Goal: Information Seeking & Learning: Find specific fact

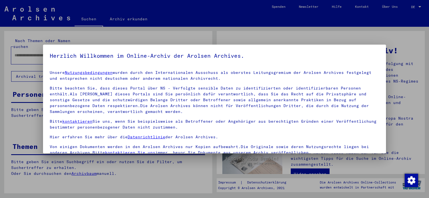
scroll to position [48, 0]
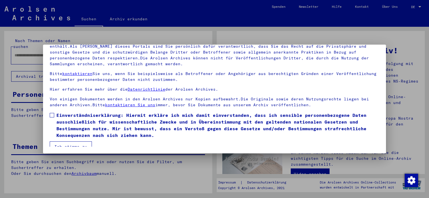
click at [51, 117] on span at bounding box center [52, 115] width 4 height 4
click at [69, 145] on button "Ich stimme zu" at bounding box center [71, 147] width 42 height 11
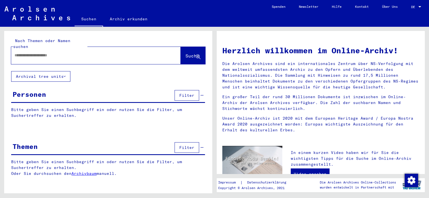
click at [53, 53] on input "text" at bounding box center [89, 56] width 149 height 6
type input "**********"
click at [186, 53] on span "Suche" at bounding box center [193, 56] width 14 height 6
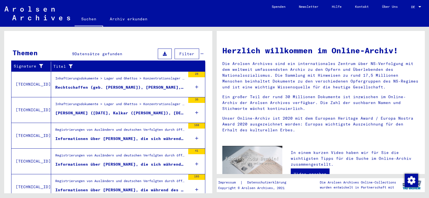
scroll to position [107, 0]
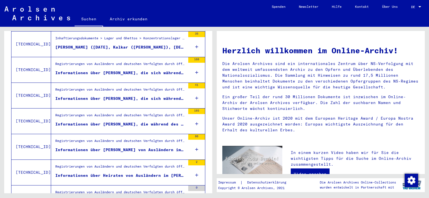
scroll to position [118, 0]
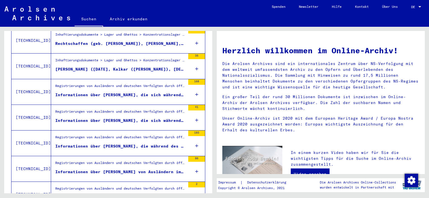
click at [135, 144] on div "Informationen über [PERSON_NAME], die während des Kriegs im [PERSON_NAME][GEOGR…" at bounding box center [120, 147] width 130 height 6
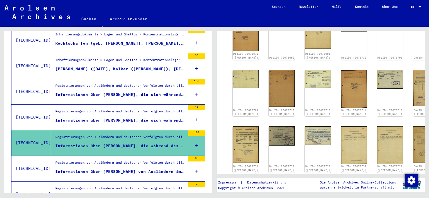
scroll to position [279, 0]
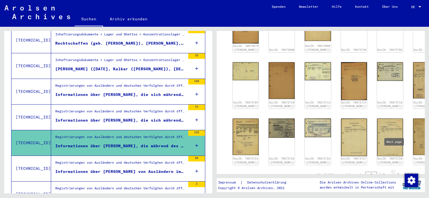
click at [398, 174] on icon "Next page" at bounding box center [399, 176] width 3 height 4
type input "*"
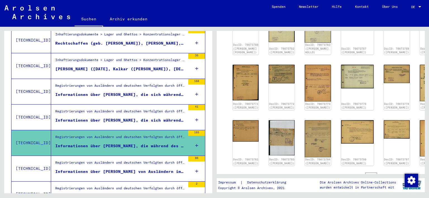
click at [408, 127] on div "DocID: 70673737 (Vlinas MILIANSKAS) DocID: 70673738 ([PERSON_NAME]) DocID: 7067…" at bounding box center [321, 25] width 194 height 285
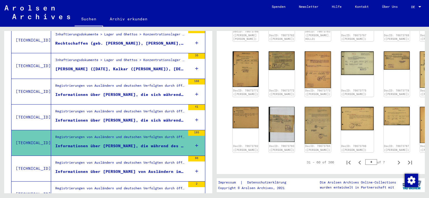
scroll to position [296, 0]
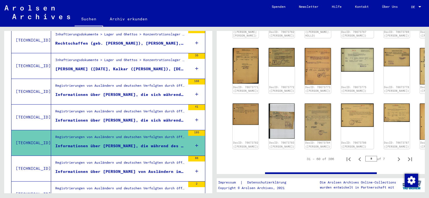
click at [398, 158] on icon "Next page" at bounding box center [399, 160] width 3 height 4
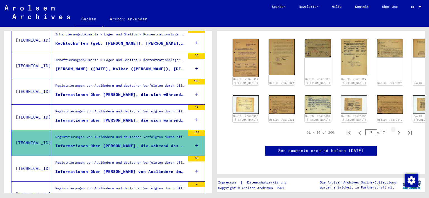
type input "*"
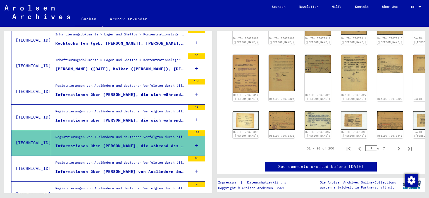
scroll to position [278, 0]
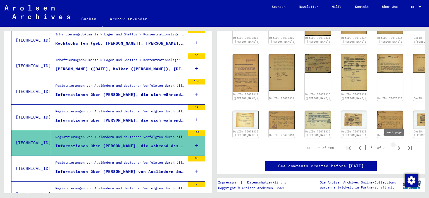
click at [398, 146] on icon "Next page" at bounding box center [399, 148] width 3 height 4
type input "*"
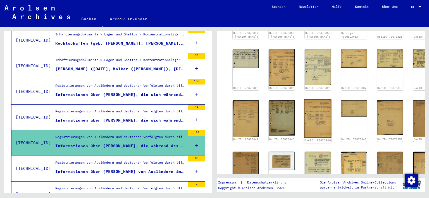
scroll to position [250, 0]
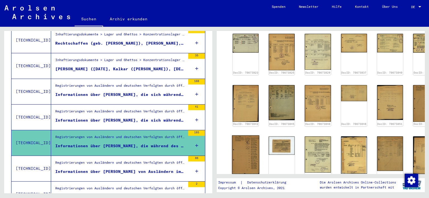
click at [244, 141] on img at bounding box center [245, 155] width 27 height 39
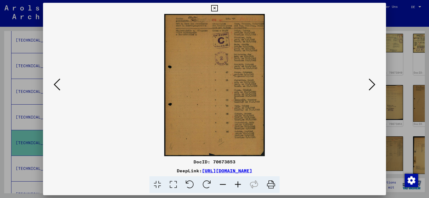
click at [233, 184] on icon at bounding box center [238, 185] width 15 height 17
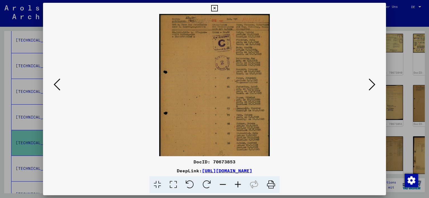
click at [237, 183] on icon at bounding box center [238, 185] width 15 height 17
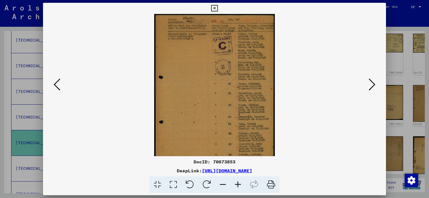
click at [237, 182] on icon at bounding box center [238, 185] width 15 height 17
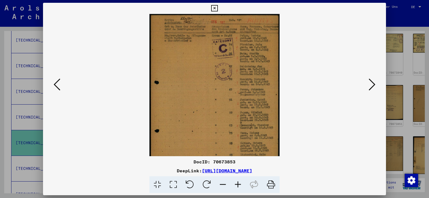
click at [237, 182] on icon at bounding box center [238, 185] width 15 height 17
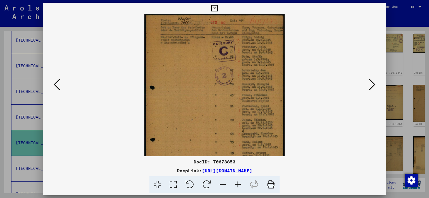
click at [237, 182] on icon at bounding box center [238, 185] width 15 height 17
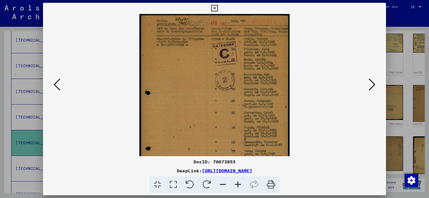
click at [237, 182] on icon at bounding box center [238, 185] width 15 height 17
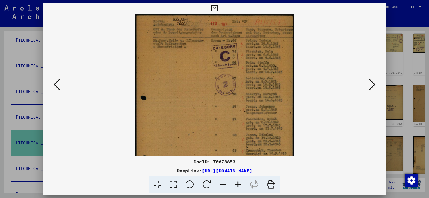
click at [237, 182] on icon at bounding box center [238, 185] width 15 height 17
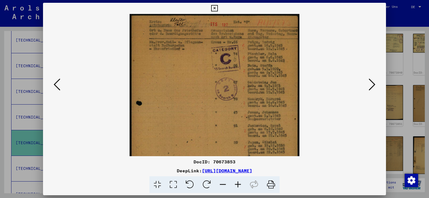
click at [237, 182] on icon at bounding box center [238, 185] width 15 height 17
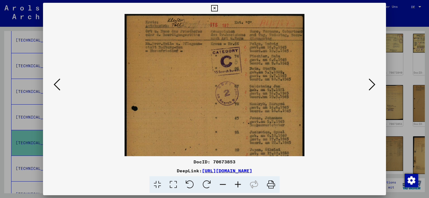
click at [237, 182] on icon at bounding box center [238, 185] width 15 height 17
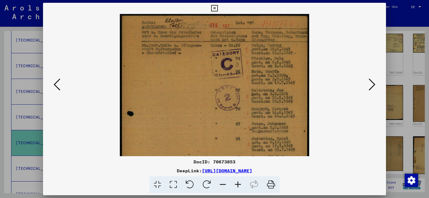
click at [237, 182] on icon at bounding box center [238, 185] width 15 height 17
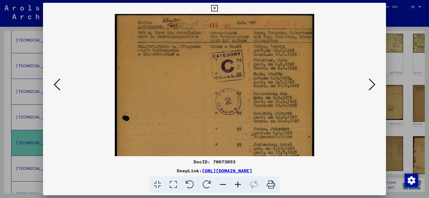
scroll to position [1, 0]
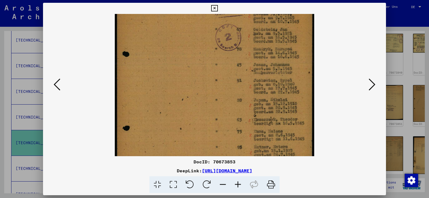
drag, startPoint x: 207, startPoint y: 134, endPoint x: 213, endPoint y: 66, distance: 67.9
click at [213, 68] on img at bounding box center [215, 90] width 200 height 282
click at [371, 86] on icon at bounding box center [372, 84] width 7 height 13
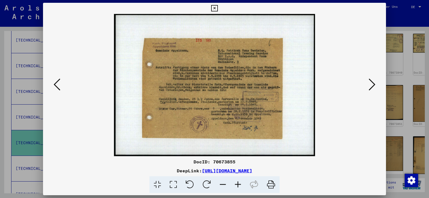
click at [372, 88] on icon at bounding box center [372, 84] width 7 height 13
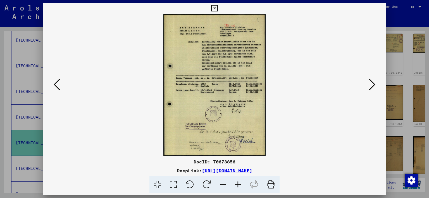
click at [196, 106] on img at bounding box center [214, 85] width 102 height 143
click at [238, 185] on icon at bounding box center [238, 185] width 15 height 17
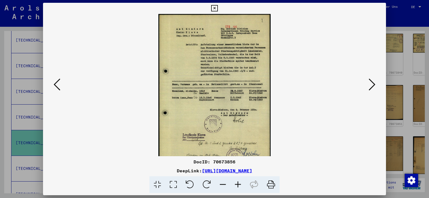
click at [238, 185] on icon at bounding box center [238, 185] width 15 height 17
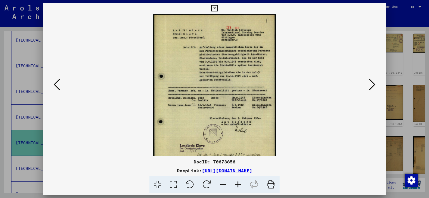
click at [238, 185] on icon at bounding box center [238, 185] width 15 height 17
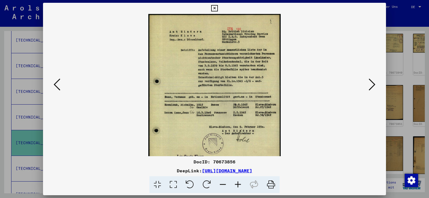
click at [238, 185] on icon at bounding box center [238, 185] width 15 height 17
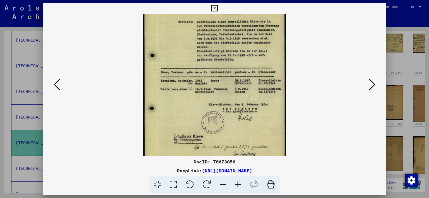
drag, startPoint x: 228, startPoint y: 140, endPoint x: 275, endPoint y: 129, distance: 47.9
click at [236, 107] on img at bounding box center [214, 82] width 143 height 198
click at [371, 86] on icon at bounding box center [372, 84] width 7 height 13
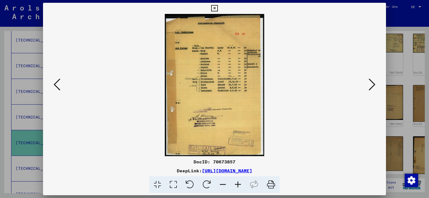
click at [245, 118] on img at bounding box center [214, 85] width 99 height 143
click at [240, 186] on icon at bounding box center [238, 185] width 15 height 17
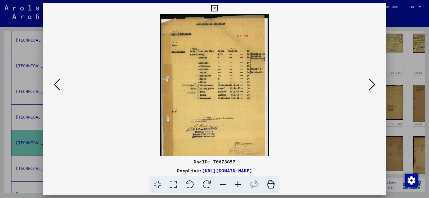
click at [240, 186] on icon at bounding box center [238, 185] width 15 height 17
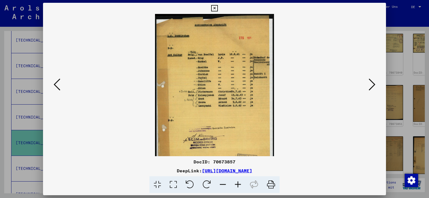
click at [240, 186] on icon at bounding box center [238, 185] width 15 height 17
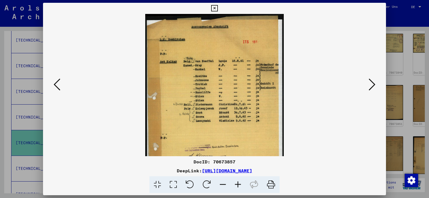
click at [240, 186] on icon at bounding box center [238, 185] width 15 height 17
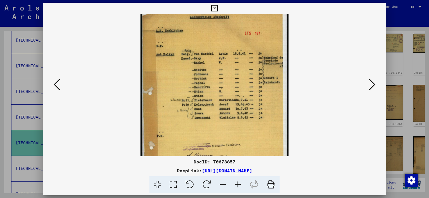
scroll to position [11, 0]
drag, startPoint x: 182, startPoint y: 142, endPoint x: 185, endPoint y: 129, distance: 12.9
click at [185, 129] on img at bounding box center [215, 109] width 148 height 212
click at [372, 87] on icon at bounding box center [372, 84] width 7 height 13
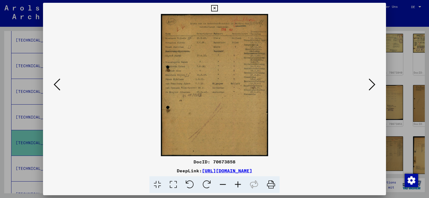
scroll to position [0, 0]
click at [257, 124] on img at bounding box center [214, 85] width 107 height 143
click at [238, 185] on icon at bounding box center [238, 185] width 15 height 17
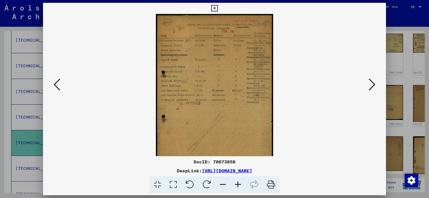
click at [238, 184] on icon at bounding box center [238, 185] width 15 height 17
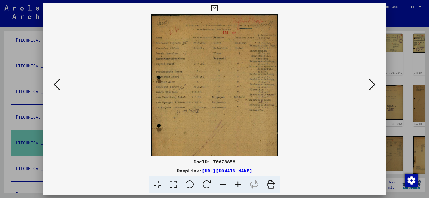
click at [238, 184] on icon at bounding box center [238, 185] width 15 height 17
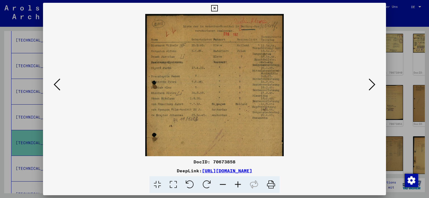
click at [238, 184] on icon at bounding box center [238, 185] width 15 height 17
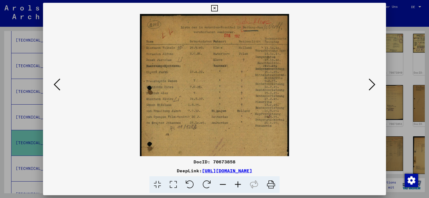
click at [238, 184] on icon at bounding box center [238, 185] width 15 height 17
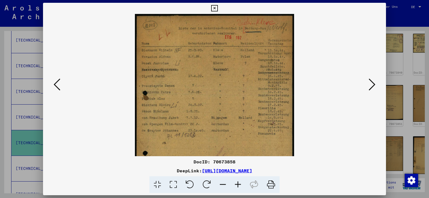
click at [238, 184] on icon at bounding box center [238, 185] width 15 height 17
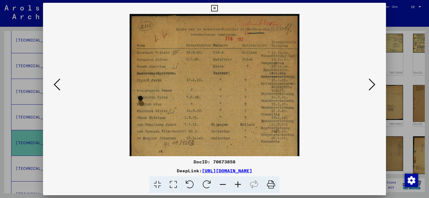
click at [238, 184] on icon at bounding box center [238, 185] width 15 height 17
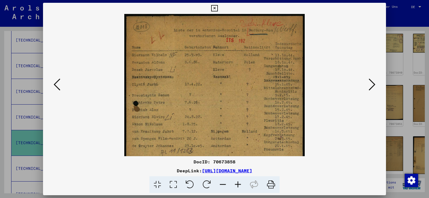
click at [238, 184] on icon at bounding box center [238, 185] width 15 height 17
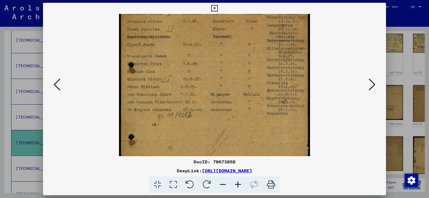
scroll to position [45, 0]
drag, startPoint x: 258, startPoint y: 137, endPoint x: 304, endPoint y: 112, distance: 52.4
click at [260, 91] on img at bounding box center [214, 96] width 191 height 254
click at [374, 86] on icon at bounding box center [372, 84] width 7 height 13
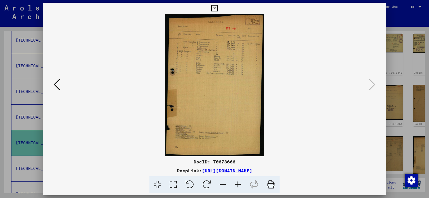
click at [238, 182] on icon at bounding box center [238, 185] width 15 height 17
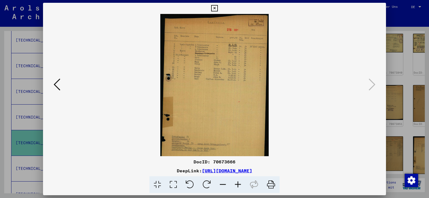
click at [238, 182] on icon at bounding box center [238, 185] width 15 height 17
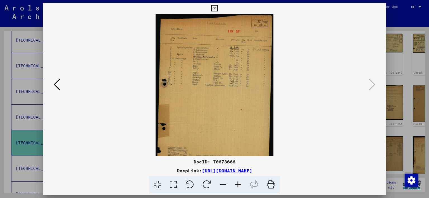
click at [238, 183] on icon at bounding box center [238, 185] width 15 height 17
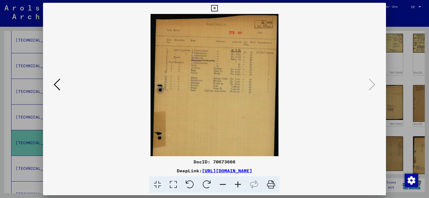
click at [238, 183] on icon at bounding box center [238, 185] width 15 height 17
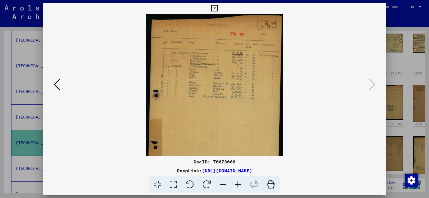
click at [238, 183] on icon at bounding box center [238, 185] width 15 height 17
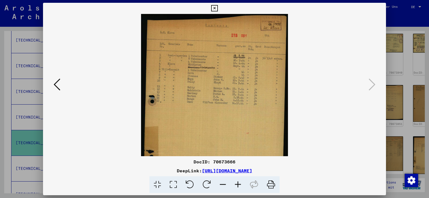
click at [238, 183] on icon at bounding box center [238, 185] width 15 height 17
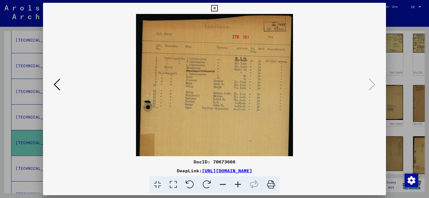
click at [238, 183] on icon at bounding box center [238, 185] width 15 height 17
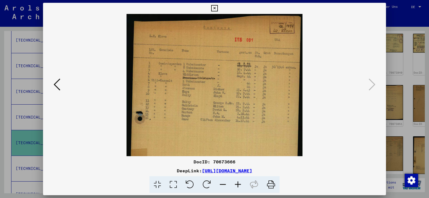
click at [371, 87] on icon at bounding box center [372, 84] width 7 height 13
click at [218, 9] on icon at bounding box center [214, 8] width 6 height 7
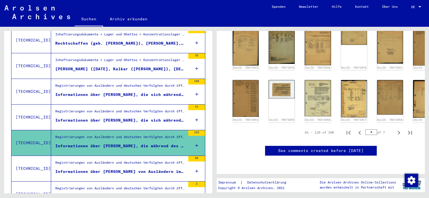
scroll to position [371, 0]
click at [396, 129] on icon "Next page" at bounding box center [399, 133] width 8 height 8
type input "*"
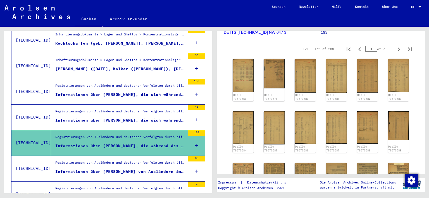
scroll to position [78, 0]
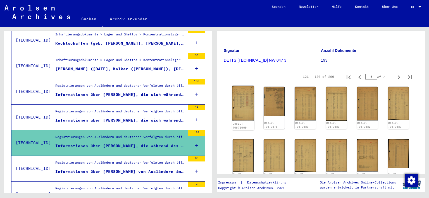
click at [242, 101] on img at bounding box center [243, 103] width 22 height 35
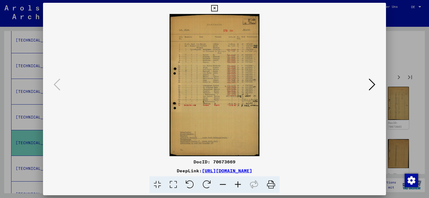
click at [239, 185] on icon at bounding box center [238, 185] width 15 height 17
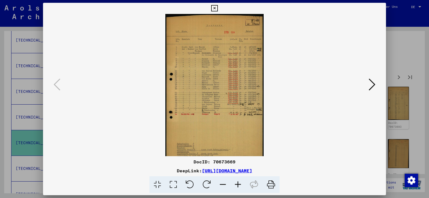
click at [239, 185] on icon at bounding box center [238, 185] width 15 height 17
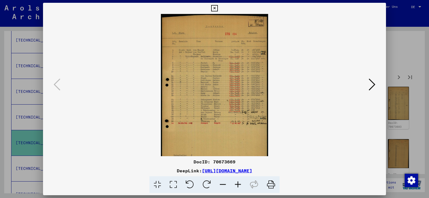
click at [239, 184] on icon at bounding box center [238, 185] width 15 height 17
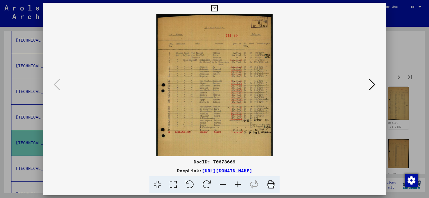
click at [239, 184] on icon at bounding box center [238, 185] width 15 height 17
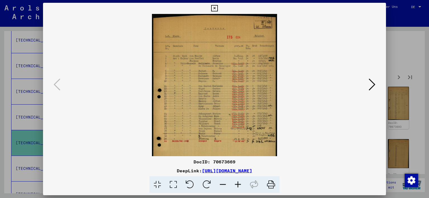
click at [239, 184] on icon at bounding box center [238, 185] width 15 height 17
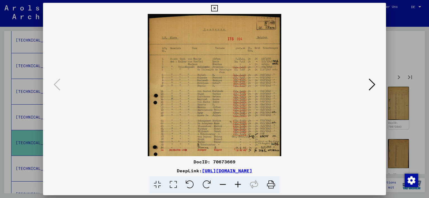
click at [239, 184] on icon at bounding box center [238, 185] width 15 height 17
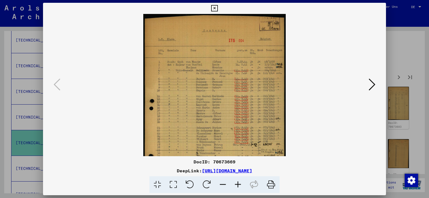
click at [239, 184] on icon at bounding box center [238, 185] width 15 height 17
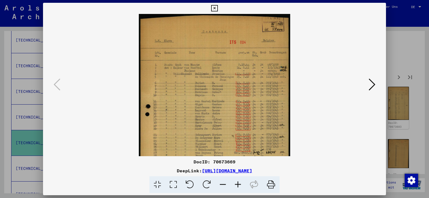
click at [239, 184] on icon at bounding box center [238, 185] width 15 height 17
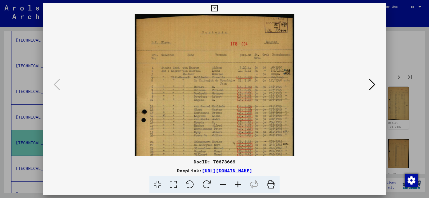
click at [239, 184] on icon at bounding box center [238, 185] width 15 height 17
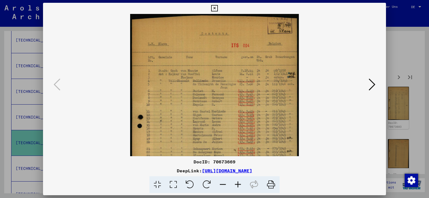
click at [373, 87] on icon at bounding box center [372, 84] width 7 height 13
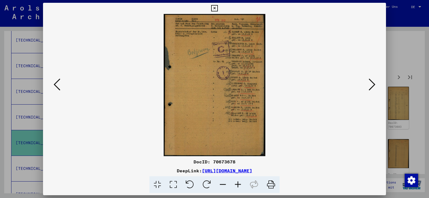
click at [238, 185] on icon at bounding box center [238, 185] width 15 height 17
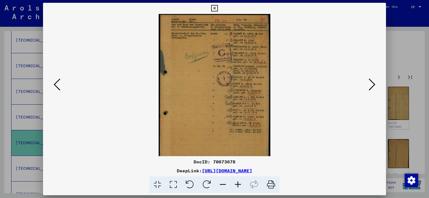
click at [239, 186] on icon at bounding box center [238, 185] width 15 height 17
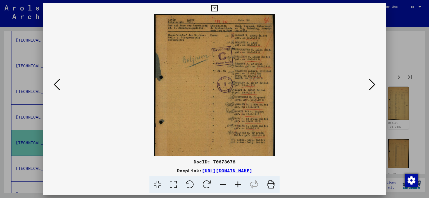
click at [239, 186] on icon at bounding box center [238, 185] width 15 height 17
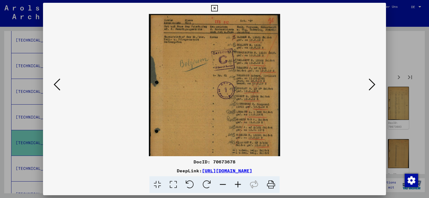
click at [239, 186] on icon at bounding box center [238, 185] width 15 height 17
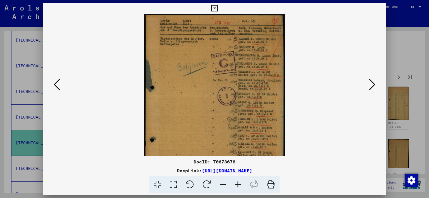
click at [239, 186] on icon at bounding box center [238, 185] width 15 height 17
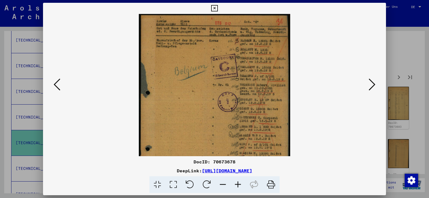
click at [239, 186] on icon at bounding box center [238, 185] width 15 height 17
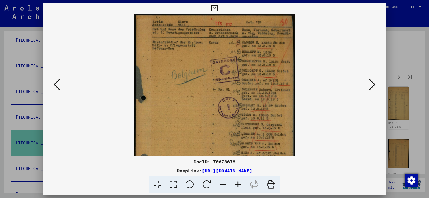
click at [239, 186] on icon at bounding box center [238, 185] width 15 height 17
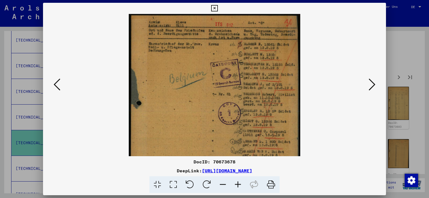
drag, startPoint x: 199, startPoint y: 118, endPoint x: 199, endPoint y: 121, distance: 3.1
click at [199, 121] on img at bounding box center [214, 134] width 171 height 240
click at [371, 89] on icon at bounding box center [372, 84] width 7 height 13
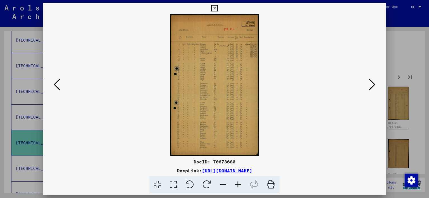
click at [236, 184] on icon at bounding box center [238, 185] width 15 height 17
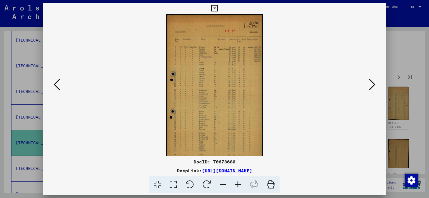
click at [236, 184] on icon at bounding box center [238, 185] width 15 height 17
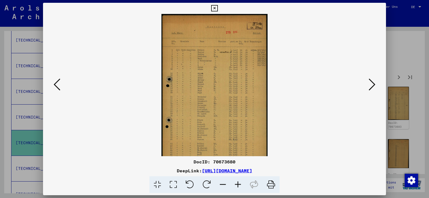
click at [236, 184] on icon at bounding box center [238, 185] width 15 height 17
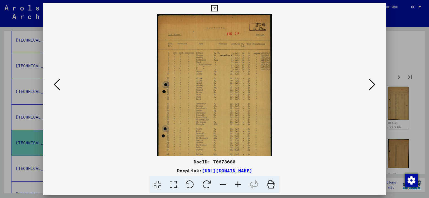
click at [236, 184] on icon at bounding box center [238, 185] width 15 height 17
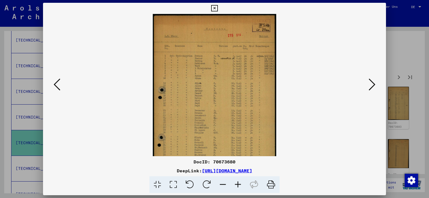
click at [236, 184] on icon at bounding box center [238, 185] width 15 height 17
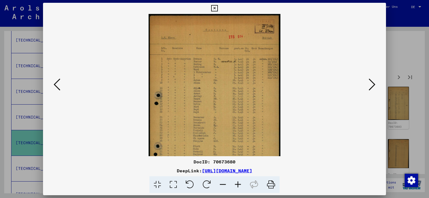
click at [236, 184] on icon at bounding box center [238, 185] width 15 height 17
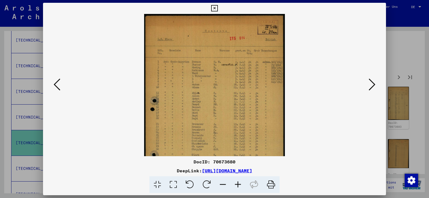
click at [236, 184] on icon at bounding box center [238, 185] width 15 height 17
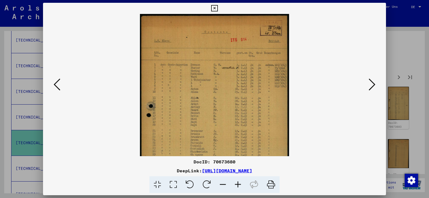
click at [236, 184] on icon at bounding box center [238, 185] width 15 height 17
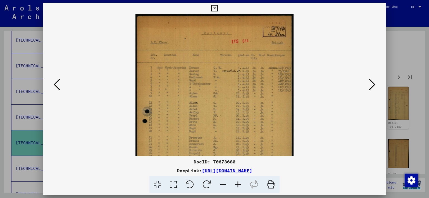
click at [236, 184] on icon at bounding box center [238, 185] width 15 height 17
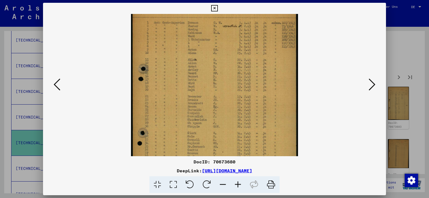
scroll to position [53, 0]
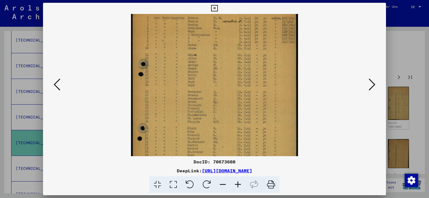
drag, startPoint x: 275, startPoint y: 125, endPoint x: 277, endPoint y: 72, distance: 53.7
click at [277, 72] on img at bounding box center [214, 95] width 167 height 268
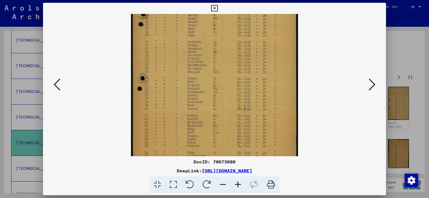
scroll to position [108, 0]
drag, startPoint x: 270, startPoint y: 144, endPoint x: 271, endPoint y: 84, distance: 60.6
click at [271, 84] on img at bounding box center [214, 40] width 167 height 268
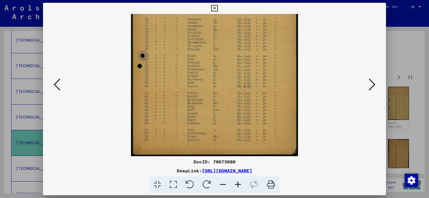
drag, startPoint x: 279, startPoint y: 149, endPoint x: 275, endPoint y: 102, distance: 47.7
click at [275, 102] on img at bounding box center [214, 23] width 167 height 268
click at [238, 186] on icon at bounding box center [238, 185] width 15 height 17
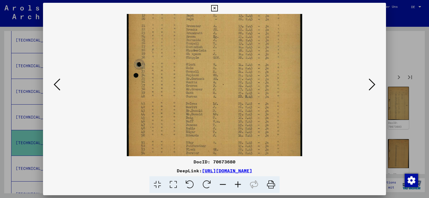
click at [238, 186] on icon at bounding box center [238, 185] width 15 height 17
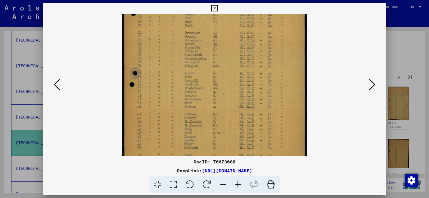
click at [238, 186] on icon at bounding box center [238, 185] width 15 height 17
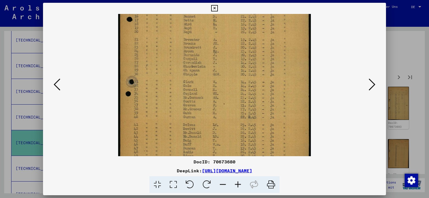
click at [238, 185] on icon at bounding box center [238, 185] width 15 height 17
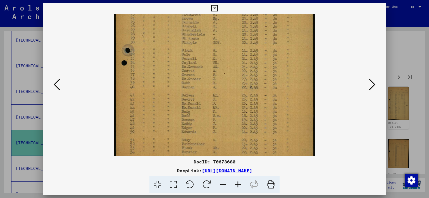
scroll to position [181, 0]
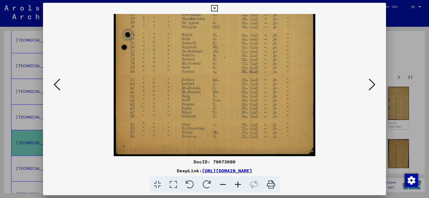
drag, startPoint x: 221, startPoint y: 140, endPoint x: 211, endPoint y: 41, distance: 99.5
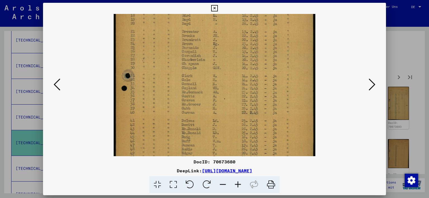
drag, startPoint x: 310, startPoint y: 79, endPoint x: 304, endPoint y: 79, distance: 6.2
click at [305, 119] on img at bounding box center [214, 36] width 201 height 324
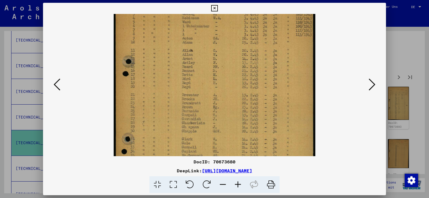
drag, startPoint x: 305, startPoint y: 64, endPoint x: 269, endPoint y: 72, distance: 37.1
click at [305, 129] on img at bounding box center [214, 99] width 201 height 324
click at [293, 105] on img at bounding box center [214, 99] width 201 height 324
click at [278, 76] on img at bounding box center [214, 99] width 201 height 324
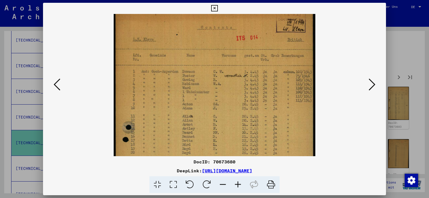
scroll to position [10, 0]
click at [261, 52] on img at bounding box center [214, 166] width 201 height 324
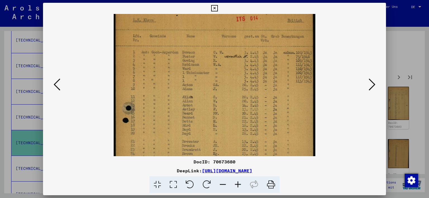
drag, startPoint x: 266, startPoint y: 114, endPoint x: 263, endPoint y: 93, distance: 21.4
click at [263, 93] on img at bounding box center [214, 146] width 201 height 324
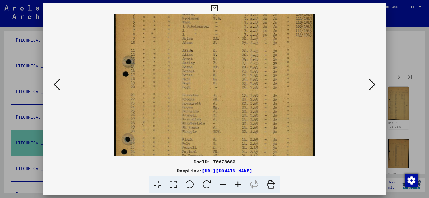
drag, startPoint x: 263, startPoint y: 127, endPoint x: 264, endPoint y: 80, distance: 47.5
click at [264, 80] on img at bounding box center [214, 99] width 201 height 324
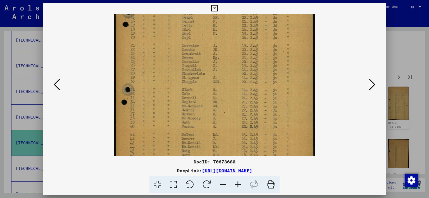
drag, startPoint x: 264, startPoint y: 119, endPoint x: 258, endPoint y: 68, distance: 50.6
click at [258, 68] on img at bounding box center [214, 50] width 201 height 324
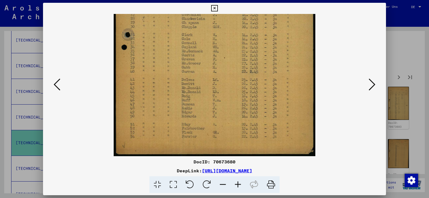
drag, startPoint x: 255, startPoint y: 131, endPoint x: 256, endPoint y: 75, distance: 55.9
click at [370, 89] on icon at bounding box center [372, 84] width 7 height 13
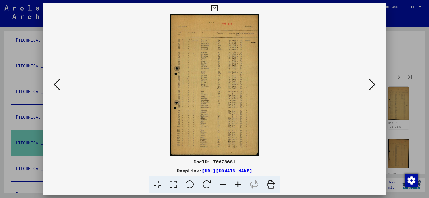
click at [231, 130] on img at bounding box center [214, 85] width 88 height 143
click at [236, 185] on icon at bounding box center [238, 185] width 15 height 17
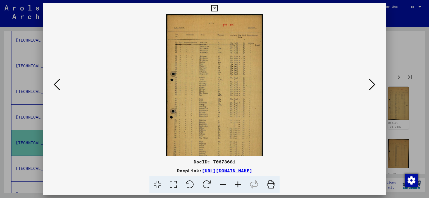
click at [236, 185] on icon at bounding box center [238, 185] width 15 height 17
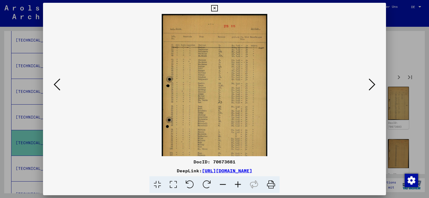
click at [236, 185] on icon at bounding box center [238, 185] width 15 height 17
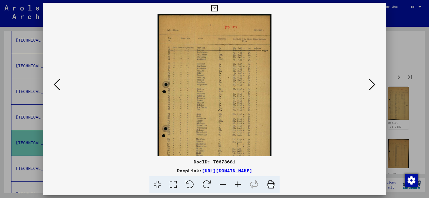
click at [236, 185] on icon at bounding box center [238, 185] width 15 height 17
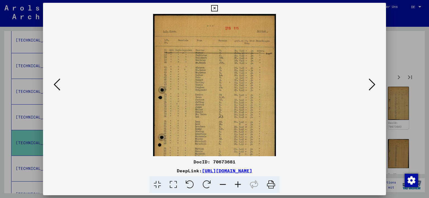
click at [236, 185] on icon at bounding box center [238, 185] width 15 height 17
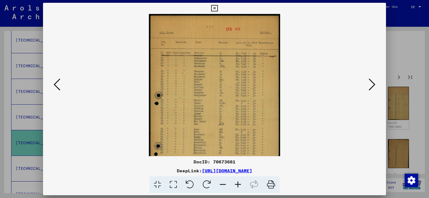
click at [236, 185] on icon at bounding box center [238, 185] width 15 height 17
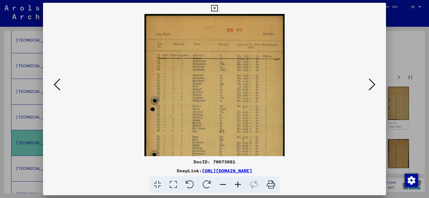
click at [236, 185] on icon at bounding box center [238, 185] width 15 height 17
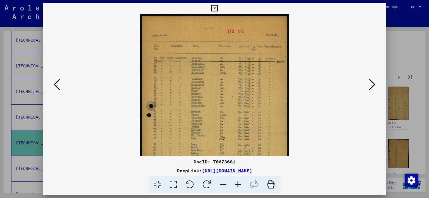
click at [236, 185] on icon at bounding box center [238, 185] width 15 height 17
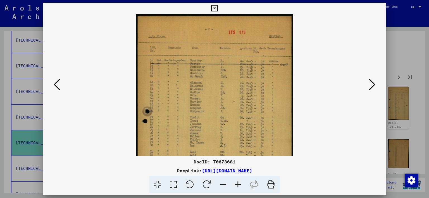
click at [236, 185] on icon at bounding box center [238, 185] width 15 height 17
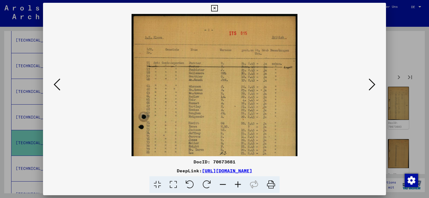
click at [236, 185] on icon at bounding box center [238, 185] width 15 height 17
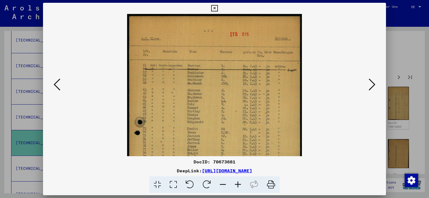
scroll to position [4, 0]
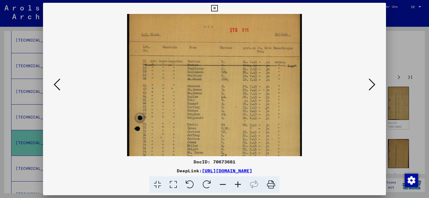
drag, startPoint x: 239, startPoint y: 142, endPoint x: 240, endPoint y: 138, distance: 4.6
click at [240, 138] on img at bounding box center [214, 151] width 175 height 282
click at [372, 86] on icon at bounding box center [372, 84] width 7 height 13
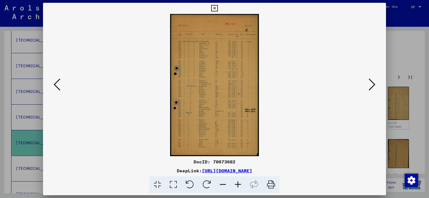
click at [212, 103] on img at bounding box center [214, 85] width 89 height 143
click at [239, 184] on icon at bounding box center [238, 185] width 15 height 17
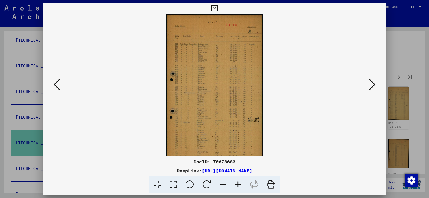
click at [239, 184] on icon at bounding box center [238, 185] width 15 height 17
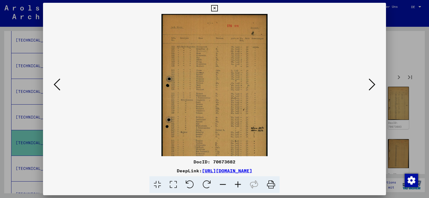
click at [239, 184] on icon at bounding box center [238, 185] width 15 height 17
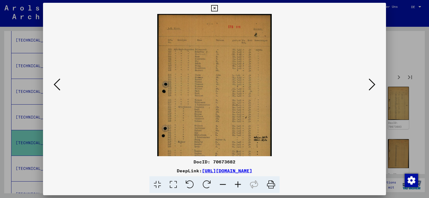
click at [239, 184] on icon at bounding box center [238, 185] width 15 height 17
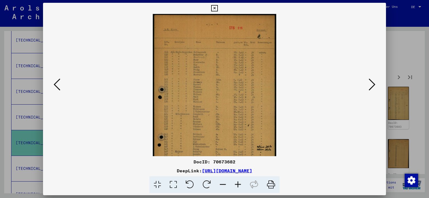
click at [239, 184] on icon at bounding box center [238, 185] width 15 height 17
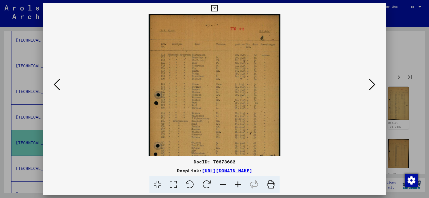
click at [239, 184] on icon at bounding box center [238, 185] width 15 height 17
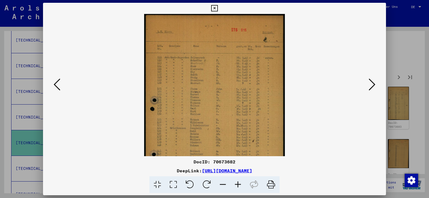
click at [239, 184] on icon at bounding box center [238, 185] width 15 height 17
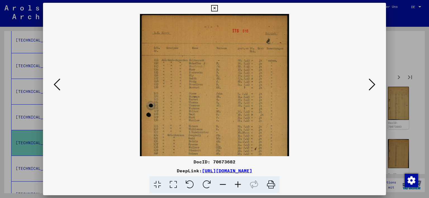
click at [239, 184] on icon at bounding box center [238, 185] width 15 height 17
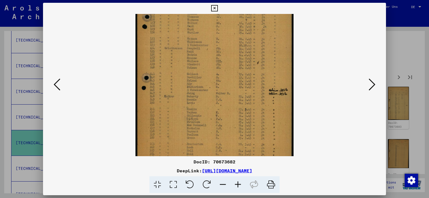
drag, startPoint x: 225, startPoint y: 150, endPoint x: 215, endPoint y: 54, distance: 96.4
click at [215, 54] on img at bounding box center [215, 47] width 158 height 254
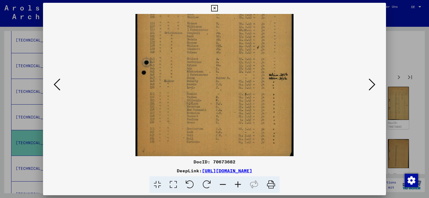
scroll to position [112, 0]
drag, startPoint x: 231, startPoint y: 137, endPoint x: 229, endPoint y: 100, distance: 37.5
click at [229, 100] on img at bounding box center [215, 29] width 158 height 254
click at [371, 87] on icon at bounding box center [372, 84] width 7 height 13
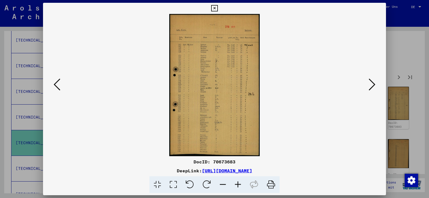
scroll to position [0, 0]
click at [240, 115] on img at bounding box center [214, 85] width 91 height 143
click at [239, 185] on icon at bounding box center [238, 185] width 15 height 17
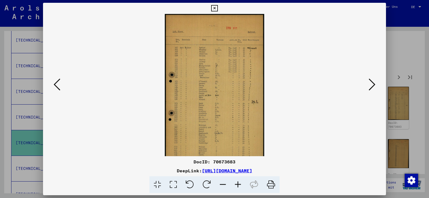
click at [238, 186] on icon at bounding box center [238, 185] width 15 height 17
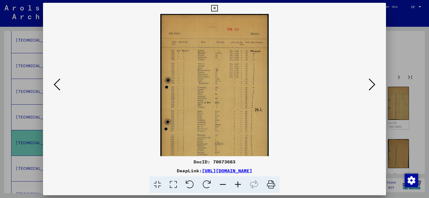
click at [238, 186] on icon at bounding box center [238, 185] width 15 height 17
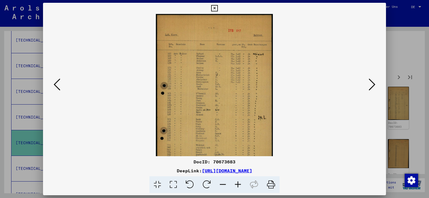
click at [238, 186] on icon at bounding box center [238, 185] width 15 height 17
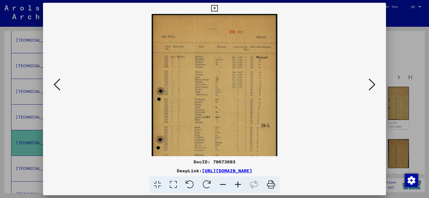
click at [238, 186] on icon at bounding box center [238, 185] width 15 height 17
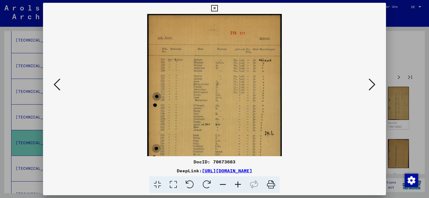
click at [238, 186] on icon at bounding box center [238, 185] width 15 height 17
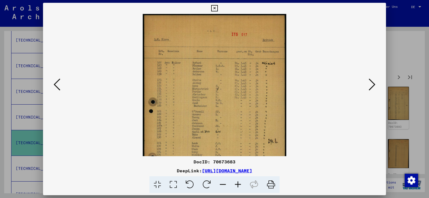
click at [238, 186] on icon at bounding box center [238, 185] width 15 height 17
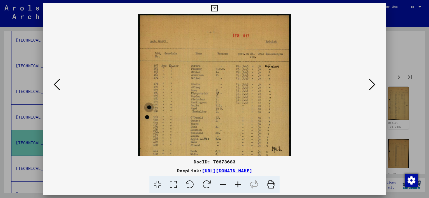
click at [238, 186] on icon at bounding box center [238, 185] width 15 height 17
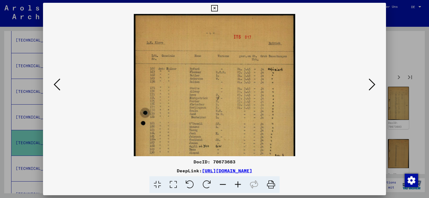
click at [238, 186] on icon at bounding box center [238, 185] width 15 height 17
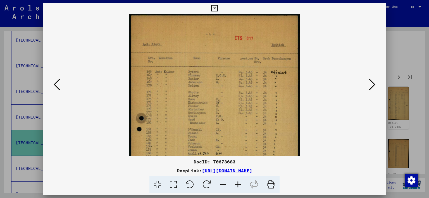
click at [238, 186] on icon at bounding box center [238, 185] width 15 height 17
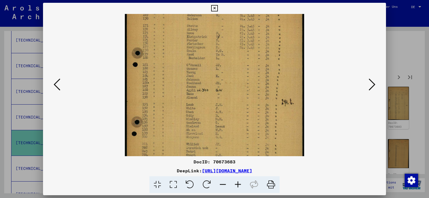
drag, startPoint x: 247, startPoint y: 144, endPoint x: 249, endPoint y: 72, distance: 72.4
click at [249, 72] on img at bounding box center [214, 84] width 179 height 282
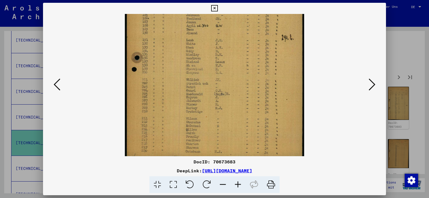
scroll to position [137, 0]
drag, startPoint x: 253, startPoint y: 137, endPoint x: 253, endPoint y: 70, distance: 67.1
click at [253, 70] on img at bounding box center [214, 17] width 179 height 282
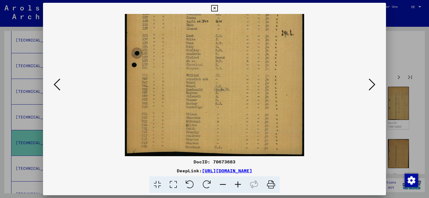
drag, startPoint x: 252, startPoint y: 144, endPoint x: 253, endPoint y: 105, distance: 40.0
click at [253, 105] on img at bounding box center [214, 15] width 179 height 282
click at [368, 87] on button at bounding box center [372, 85] width 10 height 16
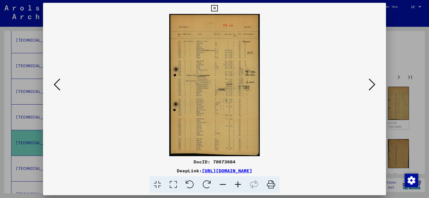
click at [240, 186] on icon at bounding box center [238, 185] width 15 height 17
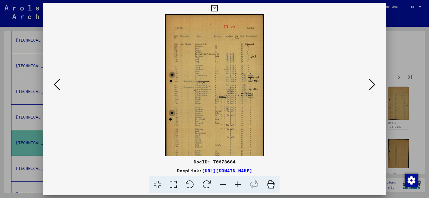
click at [239, 186] on icon at bounding box center [238, 185] width 15 height 17
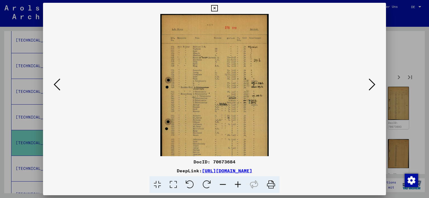
click at [239, 186] on icon at bounding box center [238, 185] width 15 height 17
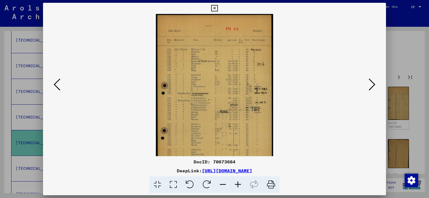
click at [239, 186] on icon at bounding box center [238, 185] width 15 height 17
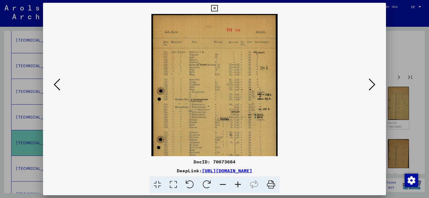
click at [239, 186] on icon at bounding box center [238, 185] width 15 height 17
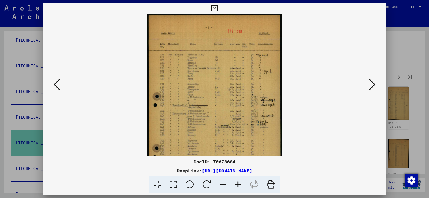
click at [239, 186] on icon at bounding box center [238, 185] width 15 height 17
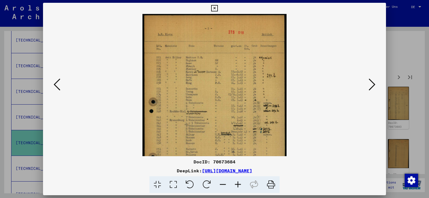
click at [239, 186] on icon at bounding box center [238, 185] width 15 height 17
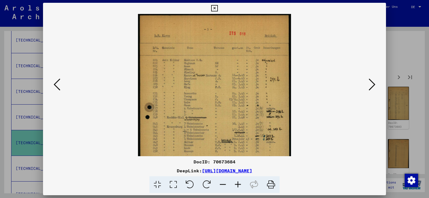
click at [239, 186] on icon at bounding box center [238, 185] width 15 height 17
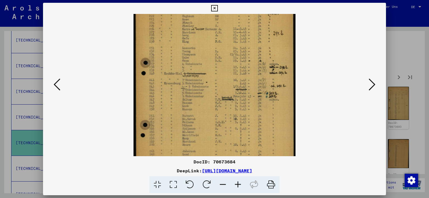
scroll to position [58, 0]
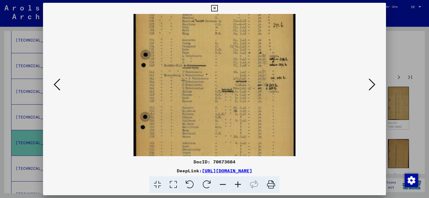
drag, startPoint x: 204, startPoint y: 151, endPoint x: 208, endPoint y: 91, distance: 60.2
click at [208, 91] on img at bounding box center [215, 83] width 162 height 254
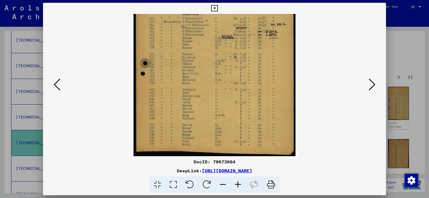
drag, startPoint x: 234, startPoint y: 141, endPoint x: 230, endPoint y: 67, distance: 73.3
click at [230, 67] on img at bounding box center [215, 29] width 162 height 254
click at [374, 88] on icon at bounding box center [372, 84] width 7 height 13
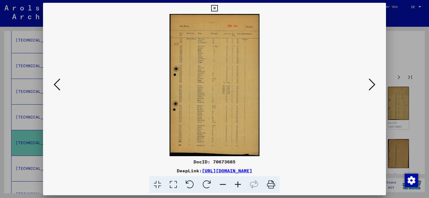
click at [238, 186] on icon at bounding box center [238, 185] width 15 height 17
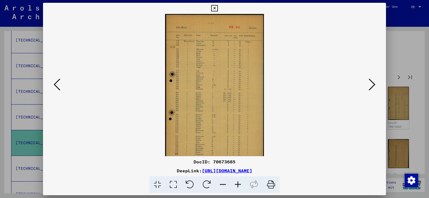
click at [238, 185] on icon at bounding box center [238, 185] width 15 height 17
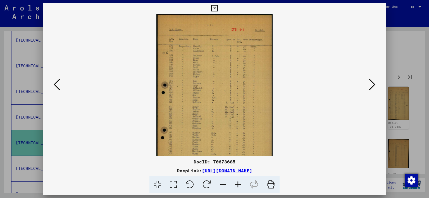
click at [238, 185] on icon at bounding box center [238, 185] width 15 height 17
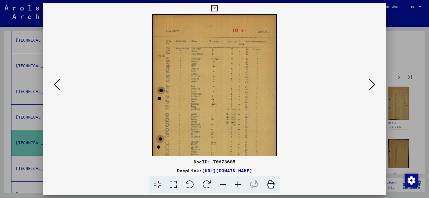
click at [238, 184] on icon at bounding box center [238, 185] width 15 height 17
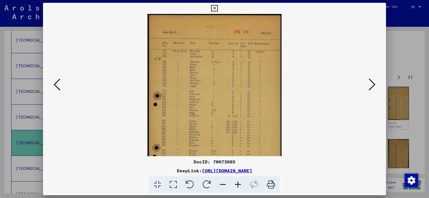
click at [238, 184] on icon at bounding box center [238, 185] width 15 height 17
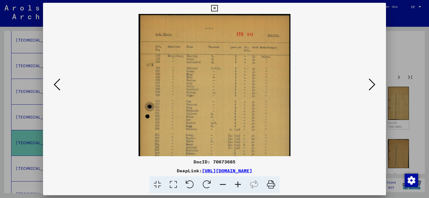
click at [239, 184] on icon at bounding box center [238, 185] width 15 height 17
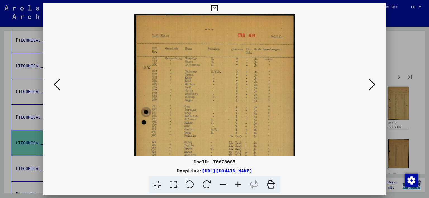
click at [239, 184] on icon at bounding box center [238, 185] width 15 height 17
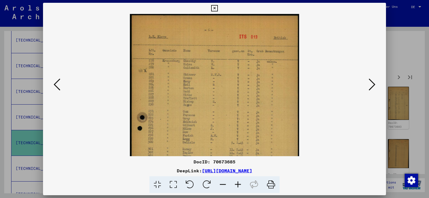
click at [371, 88] on icon at bounding box center [372, 84] width 7 height 13
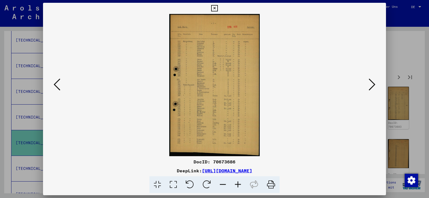
click at [237, 186] on icon at bounding box center [238, 185] width 15 height 17
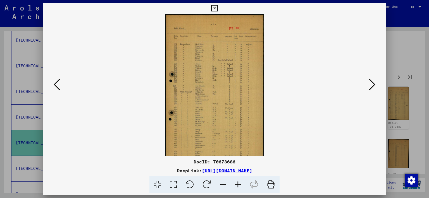
click at [237, 184] on icon at bounding box center [238, 185] width 15 height 17
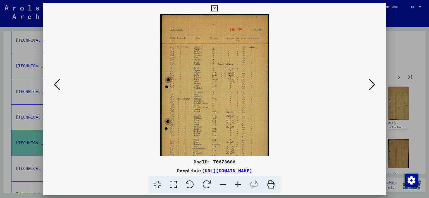
click at [237, 184] on icon at bounding box center [238, 185] width 15 height 17
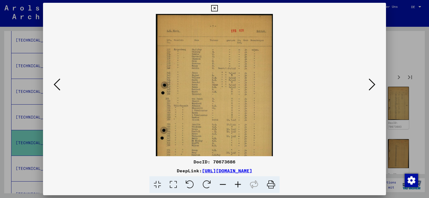
click at [237, 184] on icon at bounding box center [238, 185] width 15 height 17
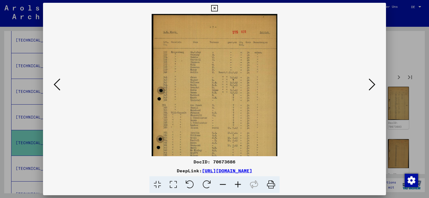
click at [237, 184] on icon at bounding box center [238, 185] width 15 height 17
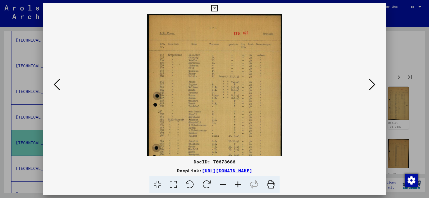
click at [237, 184] on icon at bounding box center [238, 185] width 15 height 17
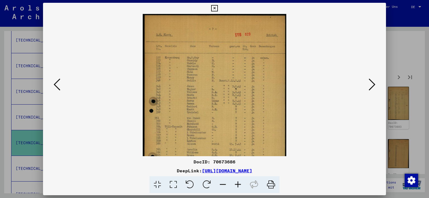
click at [237, 184] on icon at bounding box center [238, 185] width 15 height 17
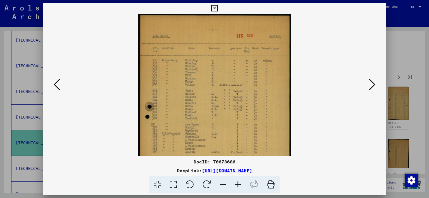
click at [237, 184] on icon at bounding box center [238, 185] width 15 height 17
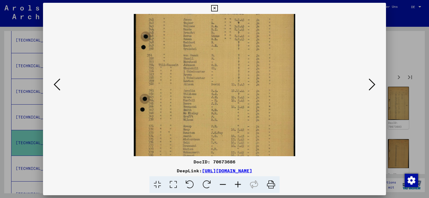
drag, startPoint x: 225, startPoint y: 131, endPoint x: 228, endPoint y: 54, distance: 76.3
click at [228, 54] on img at bounding box center [215, 65] width 162 height 254
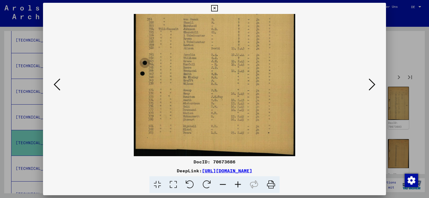
drag, startPoint x: 228, startPoint y: 130, endPoint x: 234, endPoint y: 52, distance: 79.0
click at [234, 52] on img at bounding box center [215, 29] width 162 height 254
click at [372, 84] on icon at bounding box center [372, 84] width 7 height 13
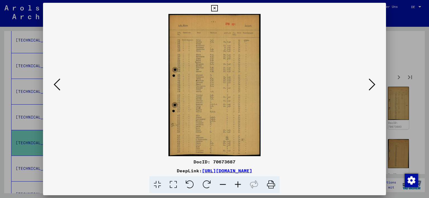
click at [237, 186] on icon at bounding box center [238, 185] width 15 height 17
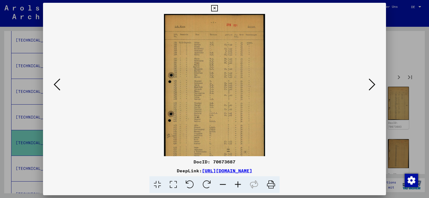
click at [237, 186] on icon at bounding box center [238, 185] width 15 height 17
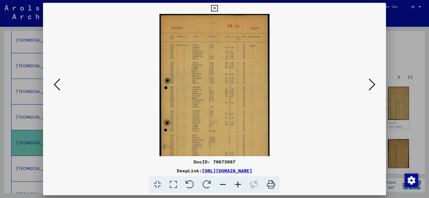
click at [237, 186] on icon at bounding box center [238, 185] width 15 height 17
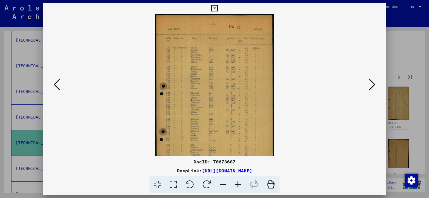
click at [237, 186] on icon at bounding box center [238, 185] width 15 height 17
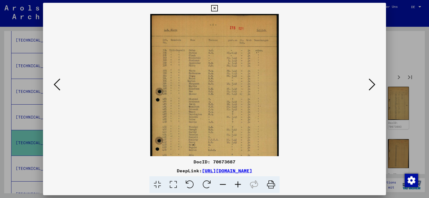
click at [237, 186] on icon at bounding box center [238, 185] width 15 height 17
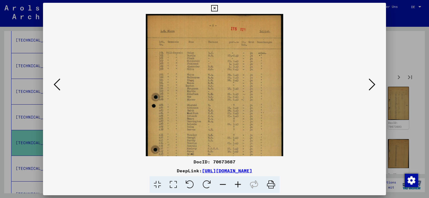
click at [237, 186] on icon at bounding box center [238, 185] width 15 height 17
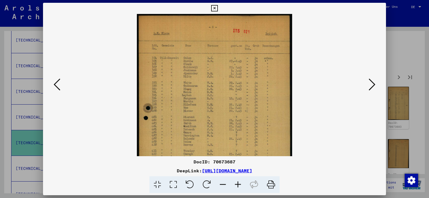
click at [237, 186] on icon at bounding box center [238, 185] width 15 height 17
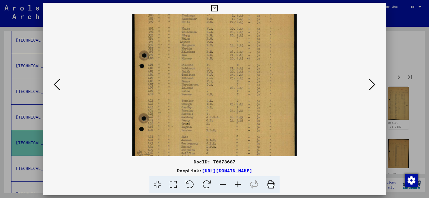
drag, startPoint x: 245, startPoint y: 144, endPoint x: 258, endPoint y: 128, distance: 20.5
click at [251, 81] on img at bounding box center [214, 83] width 165 height 254
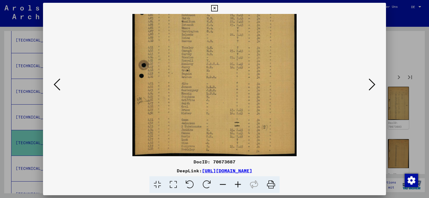
scroll to position [112, 0]
drag, startPoint x: 258, startPoint y: 139, endPoint x: 262, endPoint y: 88, distance: 51.3
click at [262, 88] on img at bounding box center [214, 29] width 165 height 254
drag, startPoint x: 263, startPoint y: 145, endPoint x: 262, endPoint y: 132, distance: 13.1
click at [262, 132] on img at bounding box center [214, 29] width 165 height 254
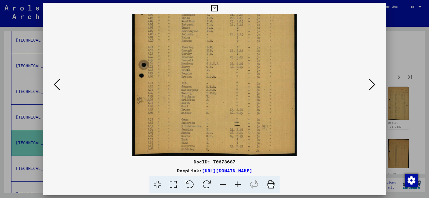
click at [370, 89] on icon at bounding box center [372, 84] width 7 height 13
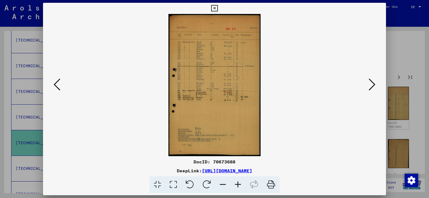
scroll to position [0, 0]
click at [236, 186] on icon at bounding box center [238, 185] width 15 height 17
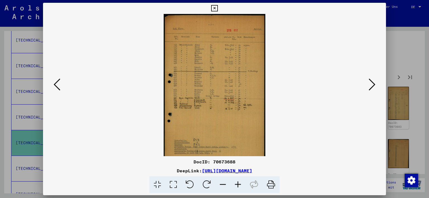
click at [236, 186] on icon at bounding box center [238, 185] width 15 height 17
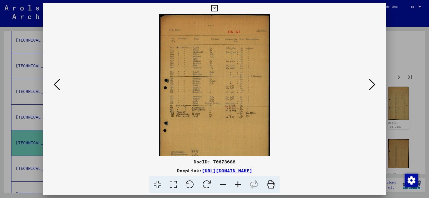
click at [236, 186] on icon at bounding box center [238, 185] width 15 height 17
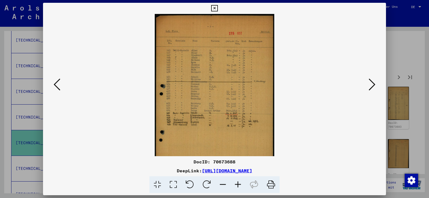
click at [236, 186] on icon at bounding box center [238, 185] width 15 height 17
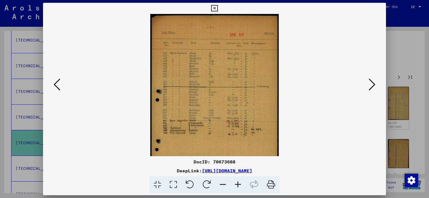
click at [236, 186] on icon at bounding box center [238, 185] width 15 height 17
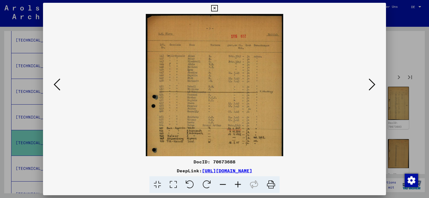
click at [236, 186] on icon at bounding box center [238, 185] width 15 height 17
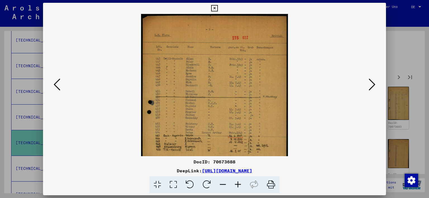
click at [236, 186] on icon at bounding box center [238, 185] width 15 height 17
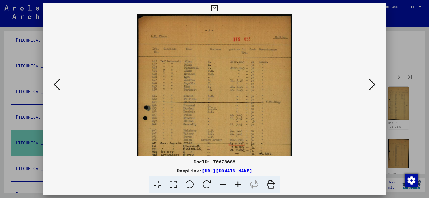
click at [236, 186] on icon at bounding box center [238, 185] width 15 height 17
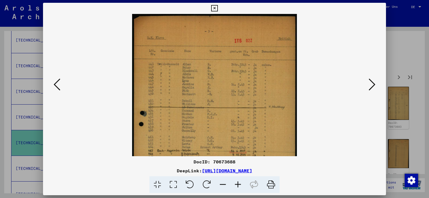
click at [236, 186] on icon at bounding box center [238, 185] width 15 height 17
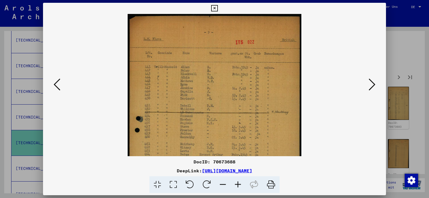
click at [372, 87] on icon at bounding box center [372, 84] width 7 height 13
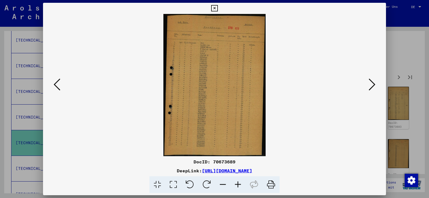
click at [237, 183] on icon at bounding box center [238, 185] width 15 height 17
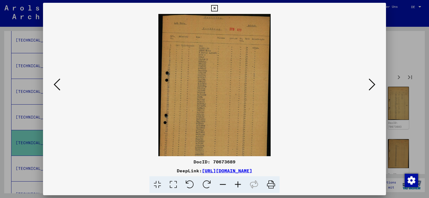
click at [237, 183] on icon at bounding box center [238, 185] width 15 height 17
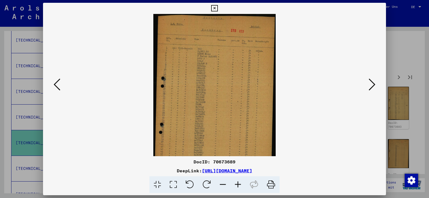
click at [237, 183] on icon at bounding box center [238, 185] width 15 height 17
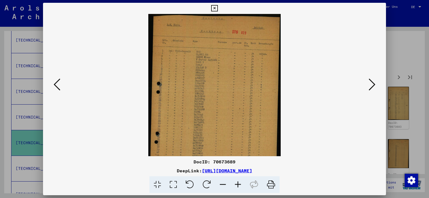
click at [237, 183] on icon at bounding box center [238, 185] width 15 height 17
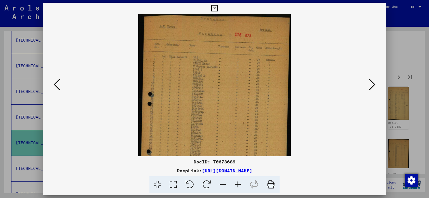
click at [237, 183] on icon at bounding box center [238, 185] width 15 height 17
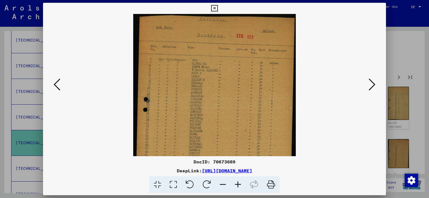
click at [237, 183] on icon at bounding box center [238, 185] width 15 height 17
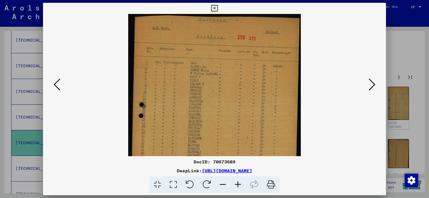
click at [237, 183] on icon at bounding box center [238, 185] width 15 height 17
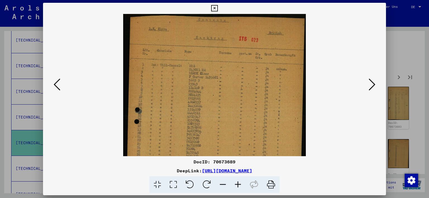
click at [372, 86] on icon at bounding box center [372, 84] width 7 height 13
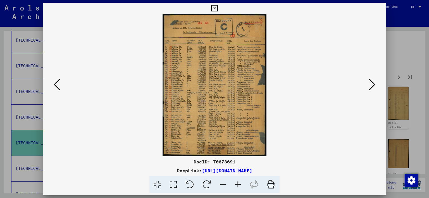
click at [239, 184] on icon at bounding box center [238, 185] width 15 height 17
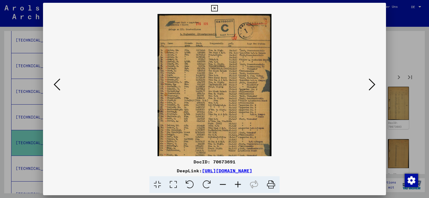
click at [239, 184] on icon at bounding box center [238, 185] width 15 height 17
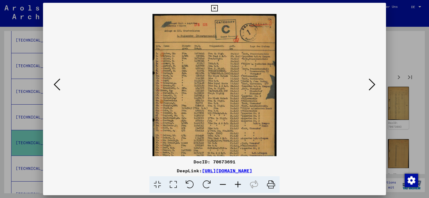
click at [239, 184] on icon at bounding box center [238, 185] width 15 height 17
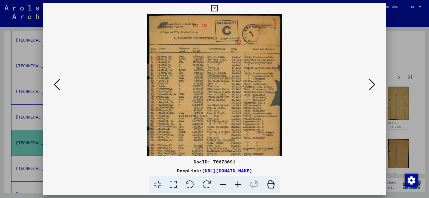
click at [239, 184] on icon at bounding box center [238, 185] width 15 height 17
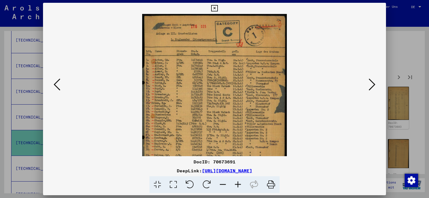
click at [239, 184] on icon at bounding box center [238, 185] width 15 height 17
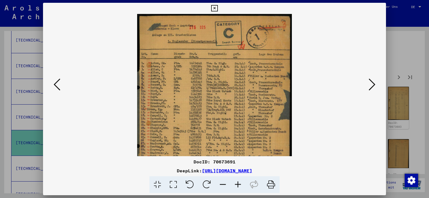
click at [239, 184] on icon at bounding box center [238, 185] width 15 height 17
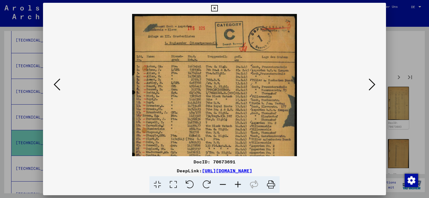
click at [239, 184] on icon at bounding box center [238, 185] width 15 height 17
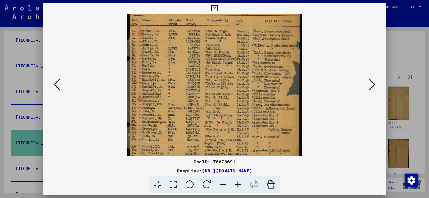
scroll to position [60, 0]
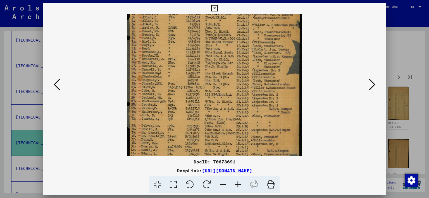
drag, startPoint x: 229, startPoint y: 137, endPoint x: 237, endPoint y: 76, distance: 61.1
click at [237, 76] on img at bounding box center [214, 74] width 175 height 240
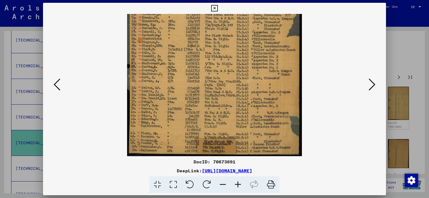
drag, startPoint x: 240, startPoint y: 143, endPoint x: 249, endPoint y: 73, distance: 70.6
click at [249, 73] on img at bounding box center [214, 36] width 175 height 240
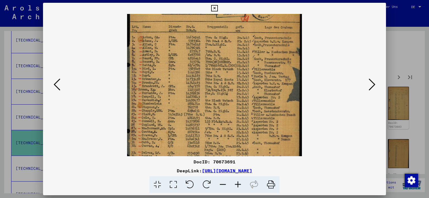
scroll to position [31, 0]
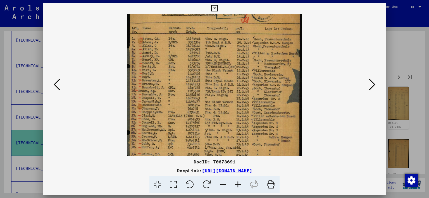
drag, startPoint x: 244, startPoint y: 59, endPoint x: 239, endPoint y: 122, distance: 63.6
click at [240, 122] on img at bounding box center [214, 103] width 175 height 240
click at [373, 85] on icon at bounding box center [372, 84] width 7 height 13
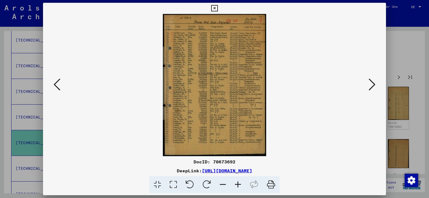
click at [239, 183] on icon at bounding box center [238, 185] width 15 height 17
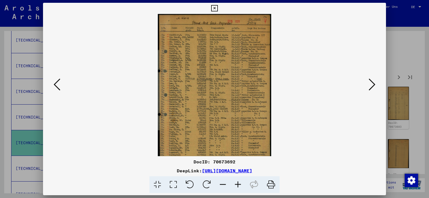
click at [239, 183] on icon at bounding box center [238, 185] width 15 height 17
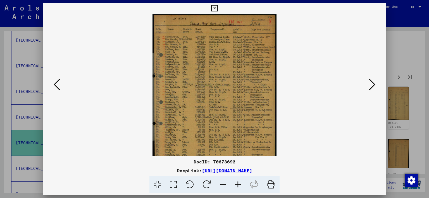
click at [239, 183] on icon at bounding box center [238, 185] width 15 height 17
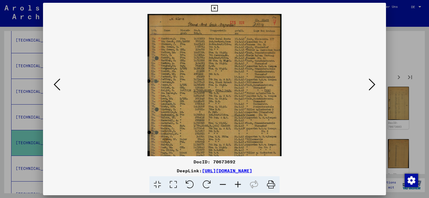
click at [239, 183] on icon at bounding box center [238, 185] width 15 height 17
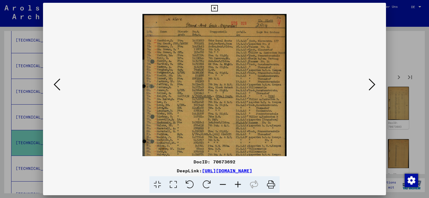
click at [239, 183] on icon at bounding box center [238, 185] width 15 height 17
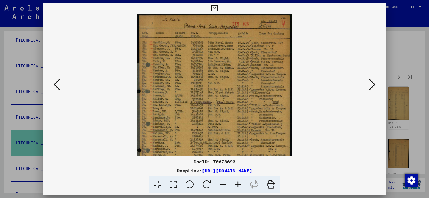
click at [239, 183] on icon at bounding box center [238, 185] width 15 height 17
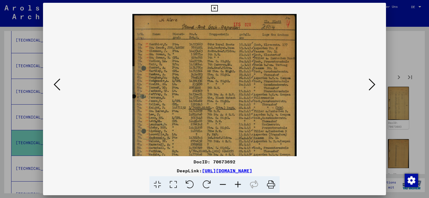
click at [239, 183] on icon at bounding box center [238, 185] width 15 height 17
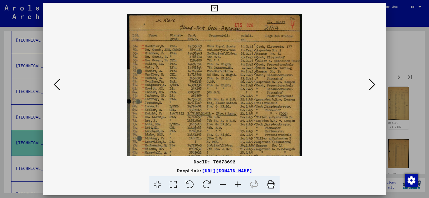
click at [239, 183] on icon at bounding box center [238, 185] width 15 height 17
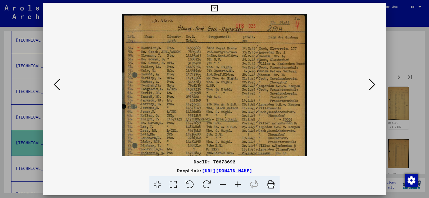
click at [239, 183] on icon at bounding box center [238, 185] width 15 height 17
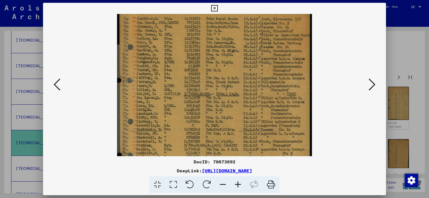
scroll to position [34, 0]
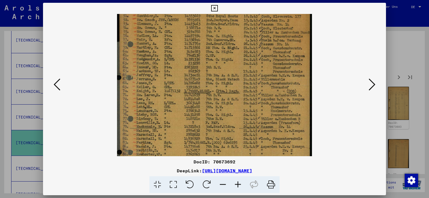
drag, startPoint x: 240, startPoint y: 143, endPoint x: 243, endPoint y: 108, distance: 35.0
click at [243, 108] on img at bounding box center [214, 114] width 195 height 268
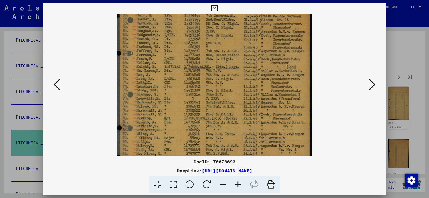
scroll to position [59, 0]
drag, startPoint x: 249, startPoint y: 141, endPoint x: 246, endPoint y: 112, distance: 29.3
click at [246, 112] on img at bounding box center [214, 89] width 195 height 268
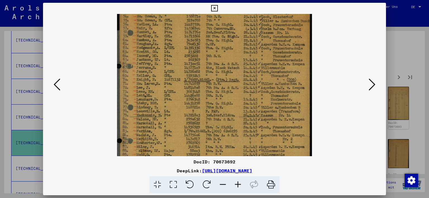
drag, startPoint x: 253, startPoint y: 75, endPoint x: 253, endPoint y: 89, distance: 13.4
click at [253, 89] on img at bounding box center [214, 102] width 195 height 268
click at [336, 130] on div at bounding box center [214, 85] width 305 height 143
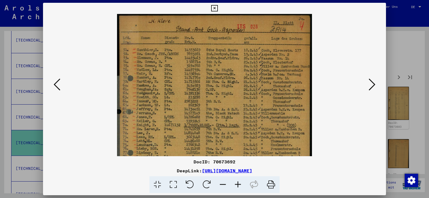
drag, startPoint x: 283, startPoint y: 93, endPoint x: 285, endPoint y: 121, distance: 28.0
click at [287, 142] on img at bounding box center [214, 148] width 195 height 268
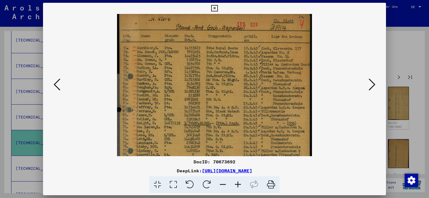
scroll to position [1, 0]
click at [258, 141] on img at bounding box center [214, 147] width 195 height 268
